Goal: Find specific page/section: Find specific page/section

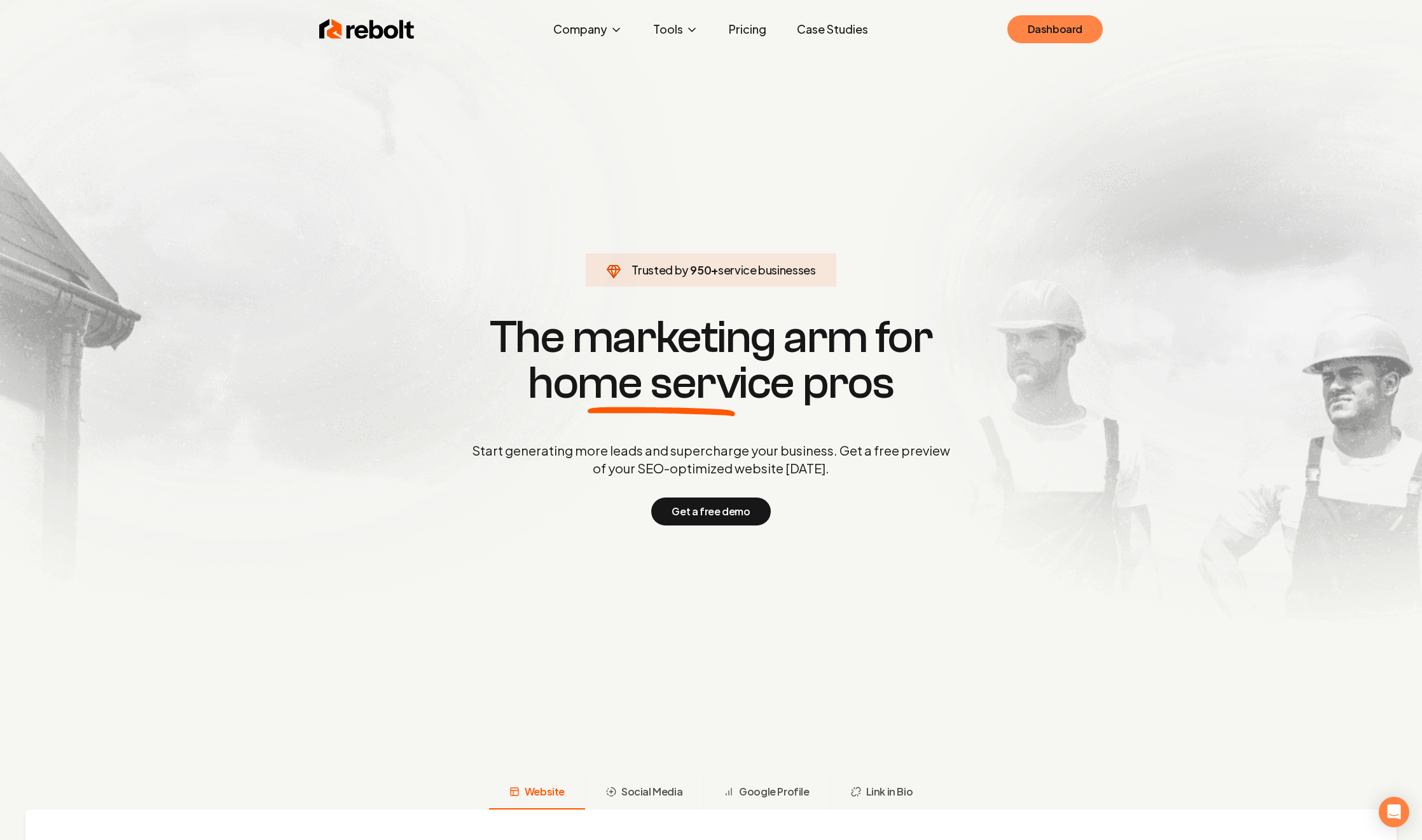
click at [1013, 20] on link "Dashboard" at bounding box center [1055, 29] width 96 height 28
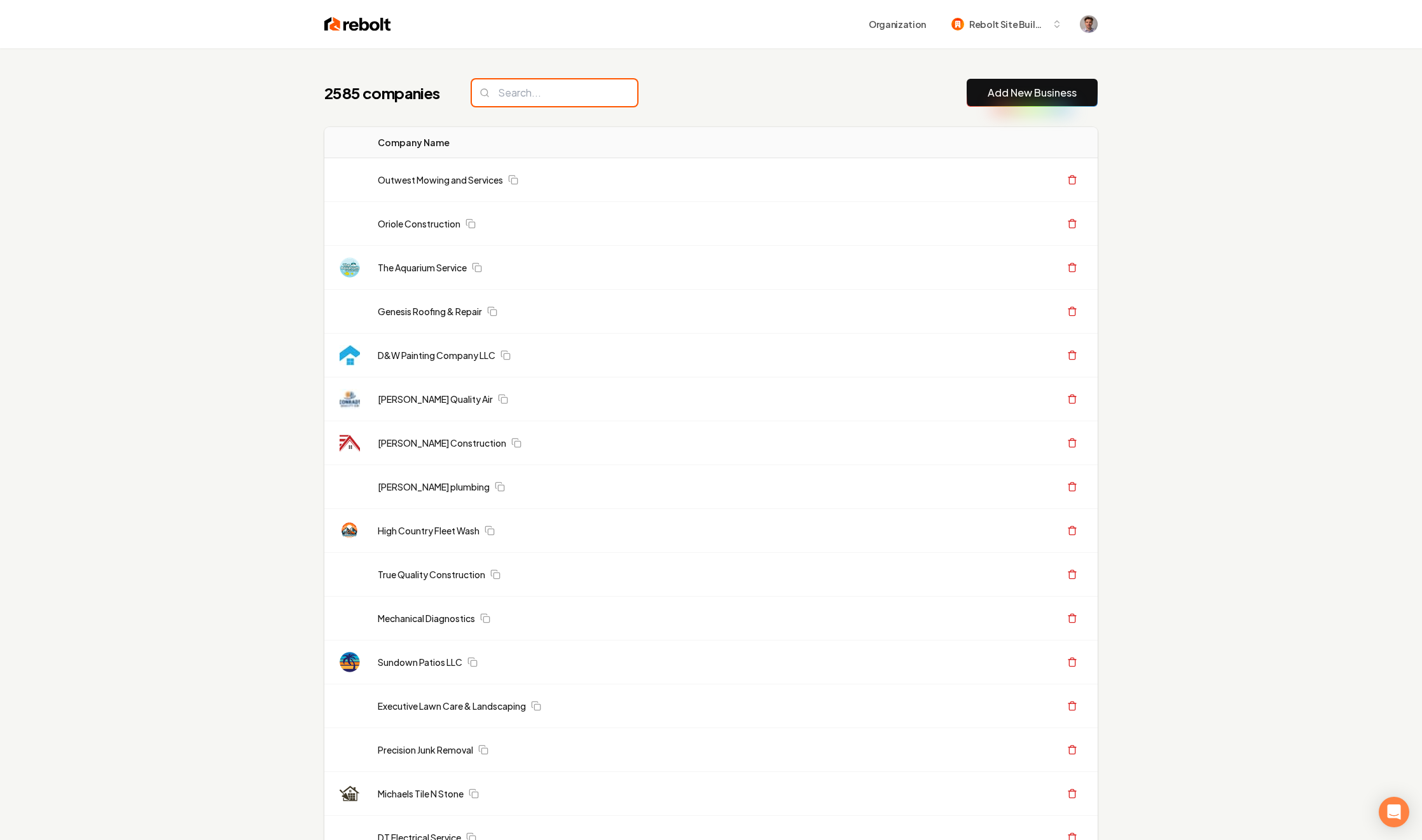
click at [547, 90] on input "search" at bounding box center [554, 93] width 165 height 27
paste input "Surfside roofing"
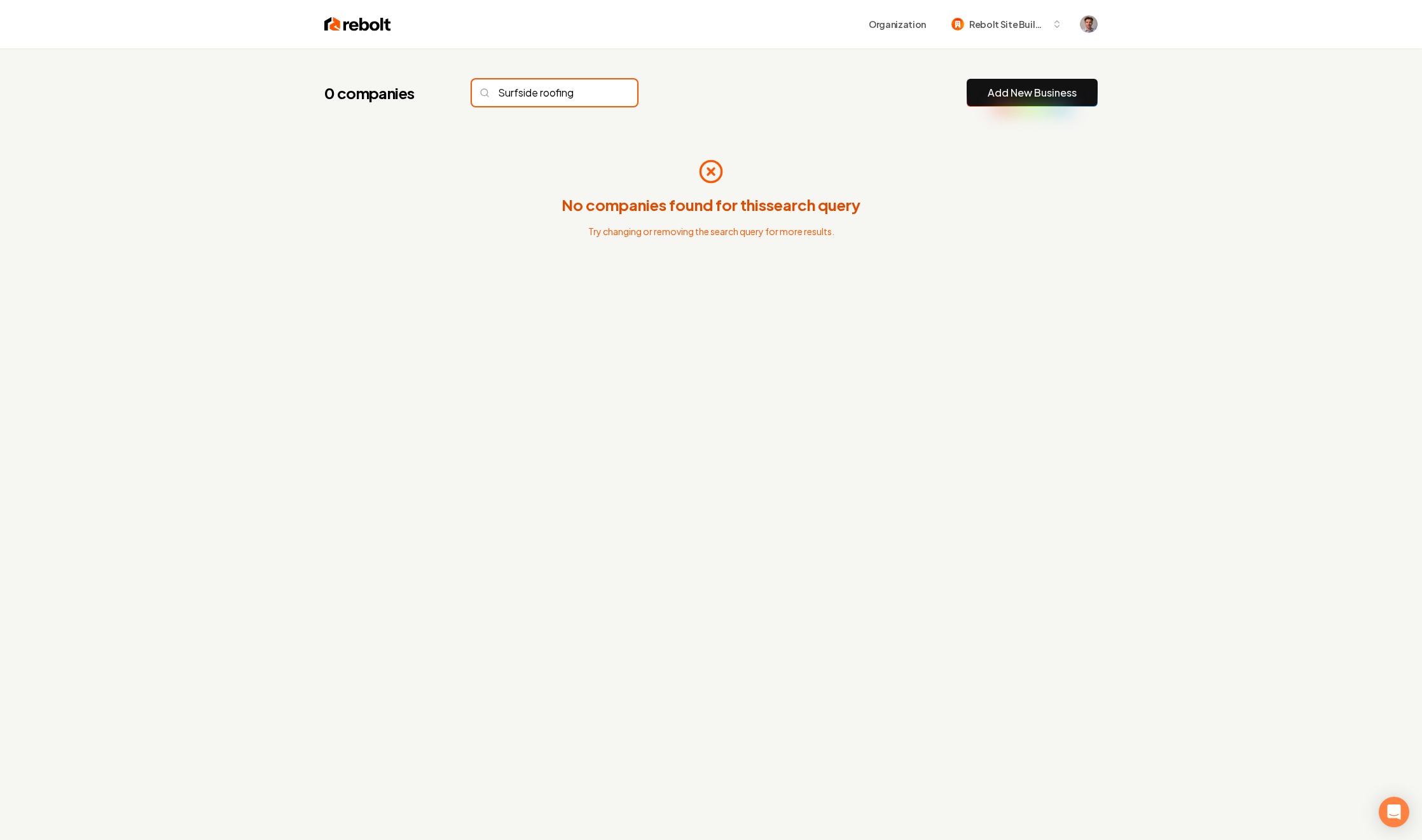
click at [559, 93] on input "Surfside roofing" at bounding box center [554, 93] width 165 height 27
click at [1033, 30] on span "Rebolt Site Builder" at bounding box center [1007, 24] width 77 height 13
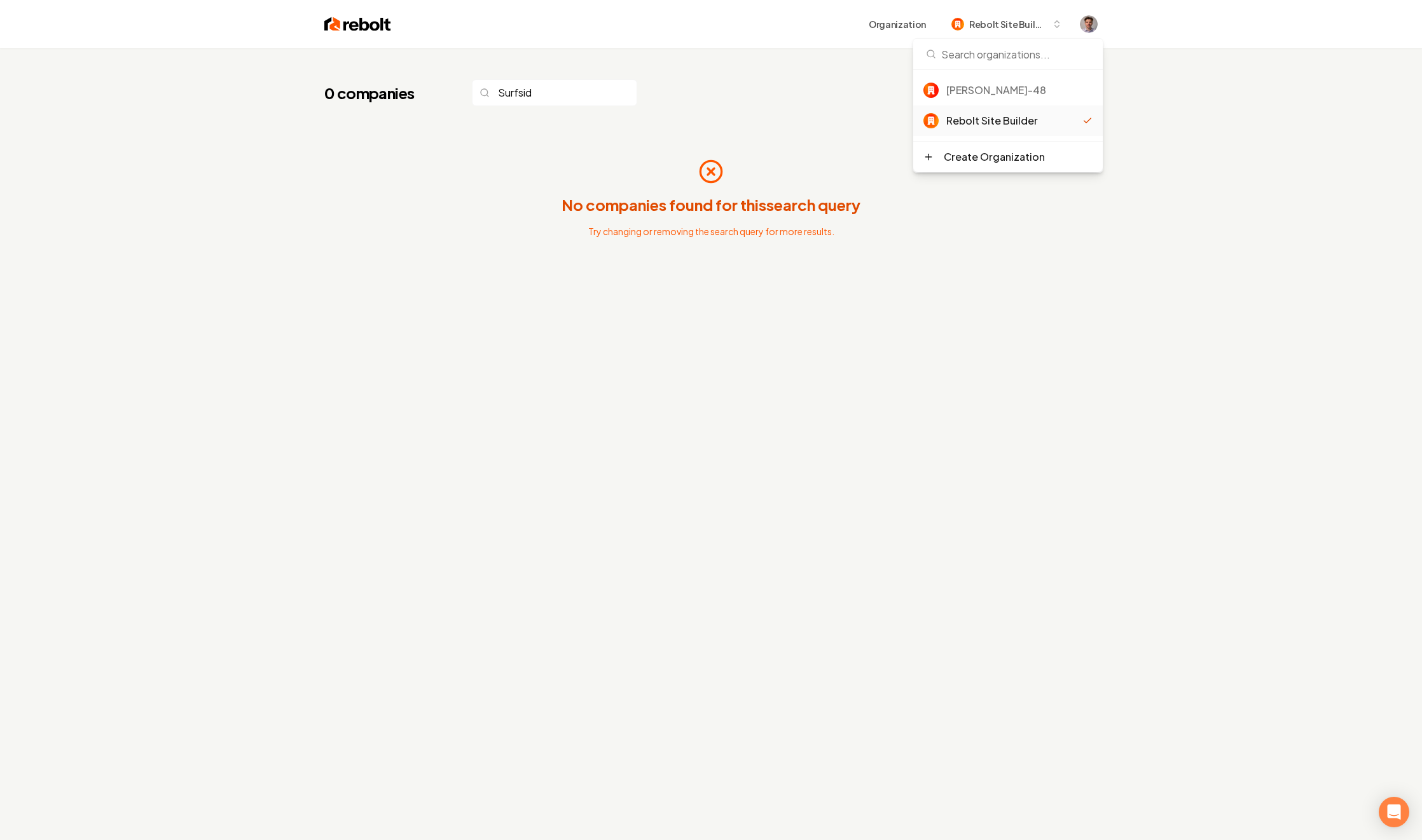
click at [832, 113] on div "0 companies Surfsid Add New Business No companies found for this search query T…" at bounding box center [711, 199] width 814 height 303
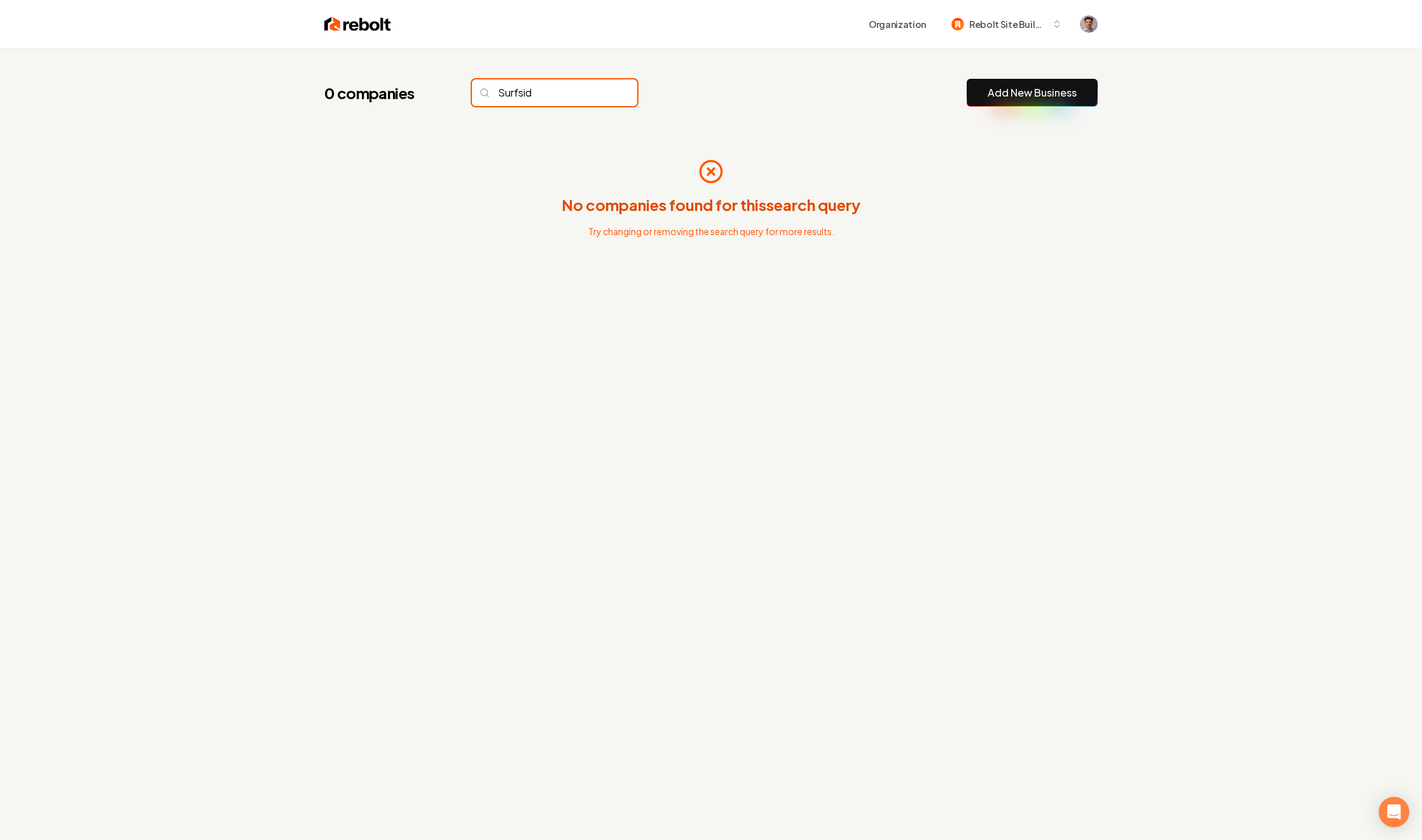
click at [523, 97] on input "Surfsid" at bounding box center [554, 93] width 165 height 27
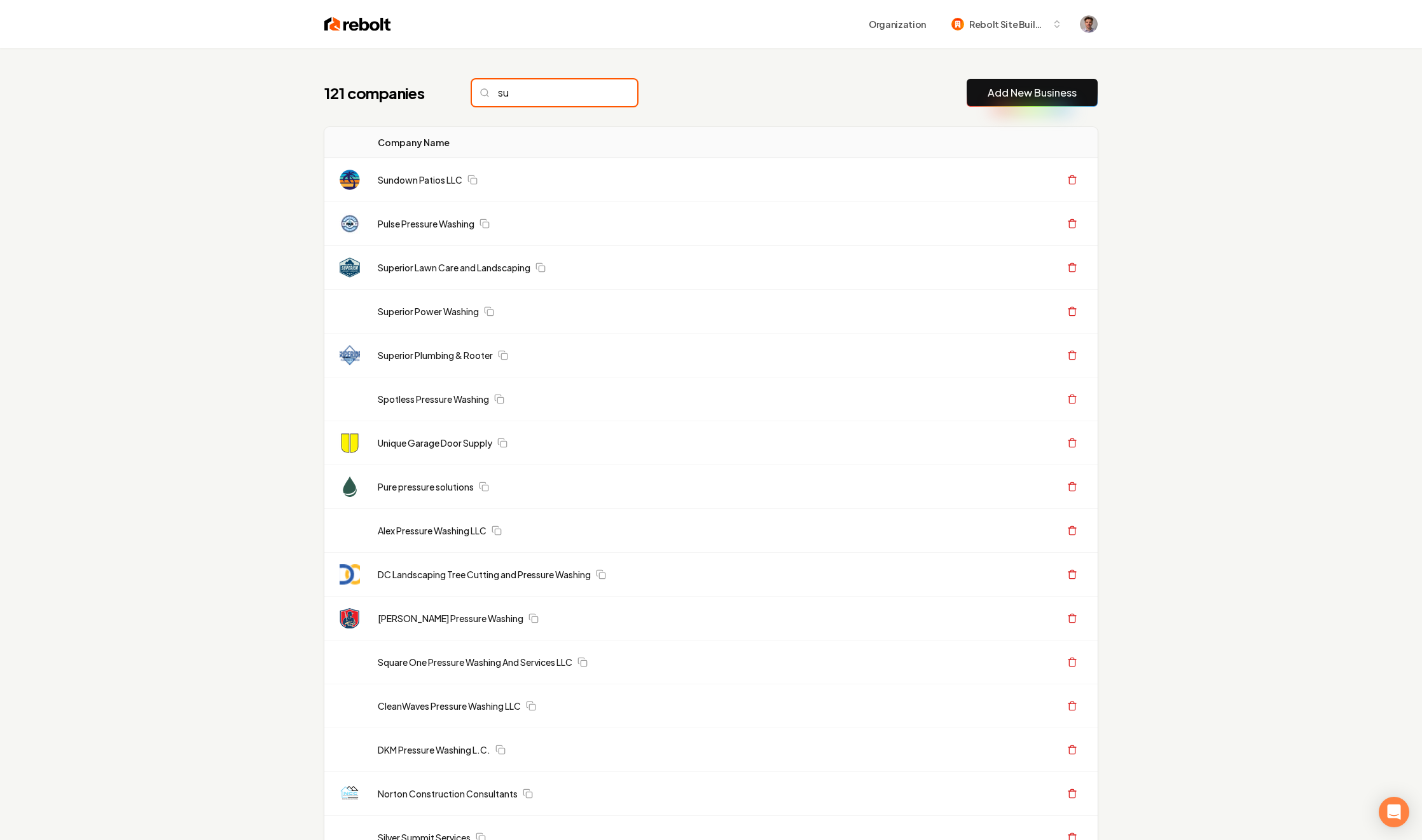
type input "s"
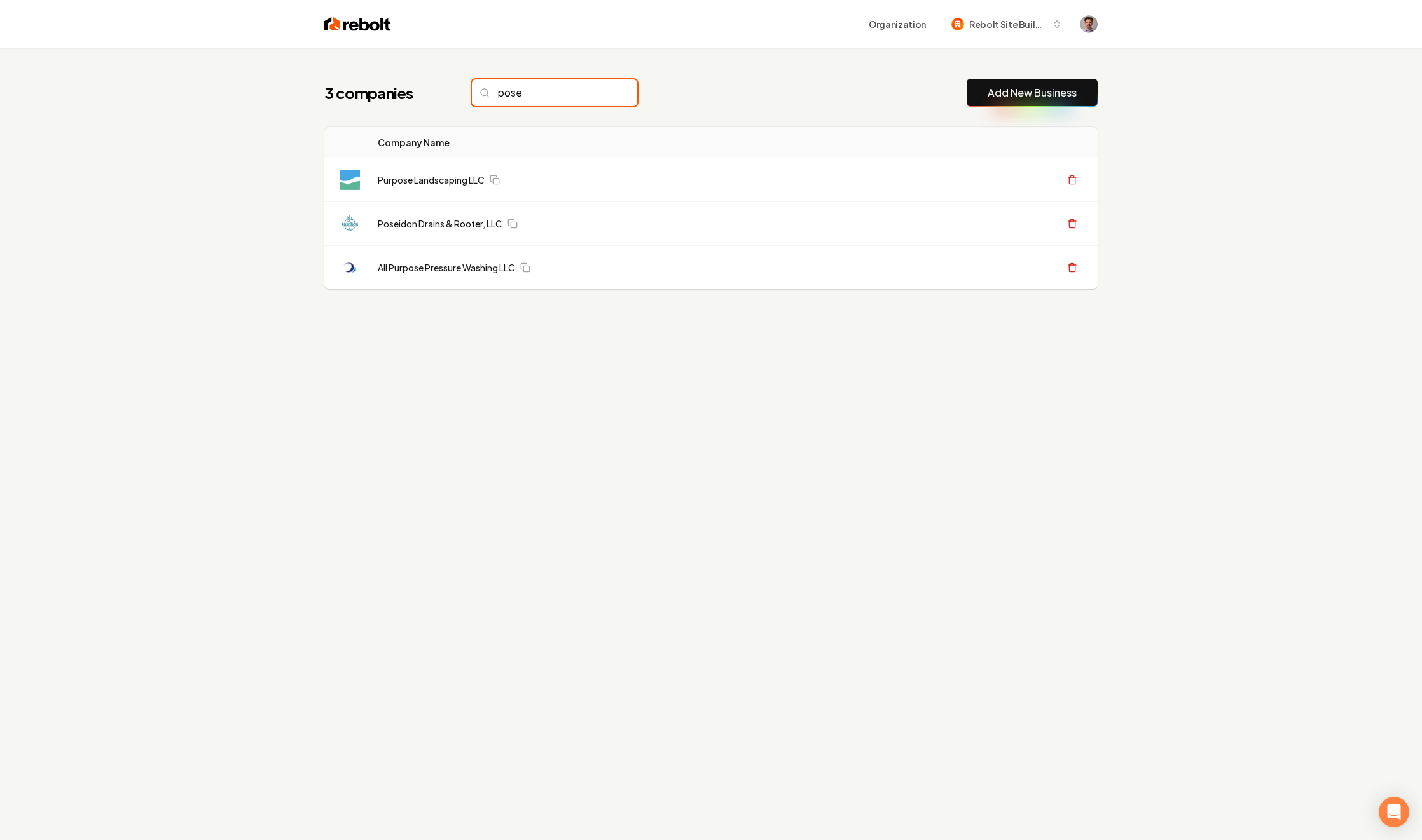
click at [530, 84] on input "pose" at bounding box center [554, 93] width 165 height 27
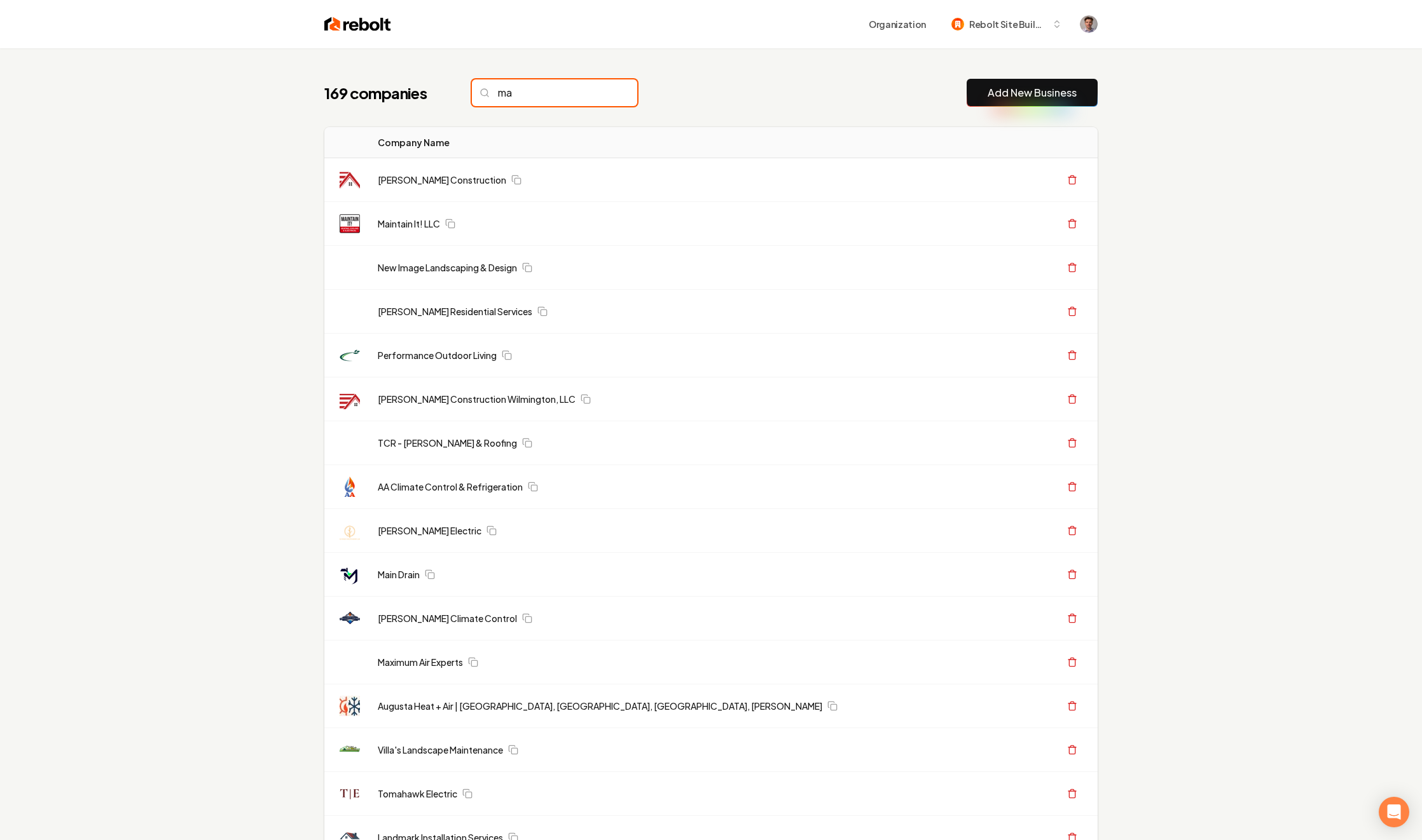
type input "m"
